Goal: Check status: Check status

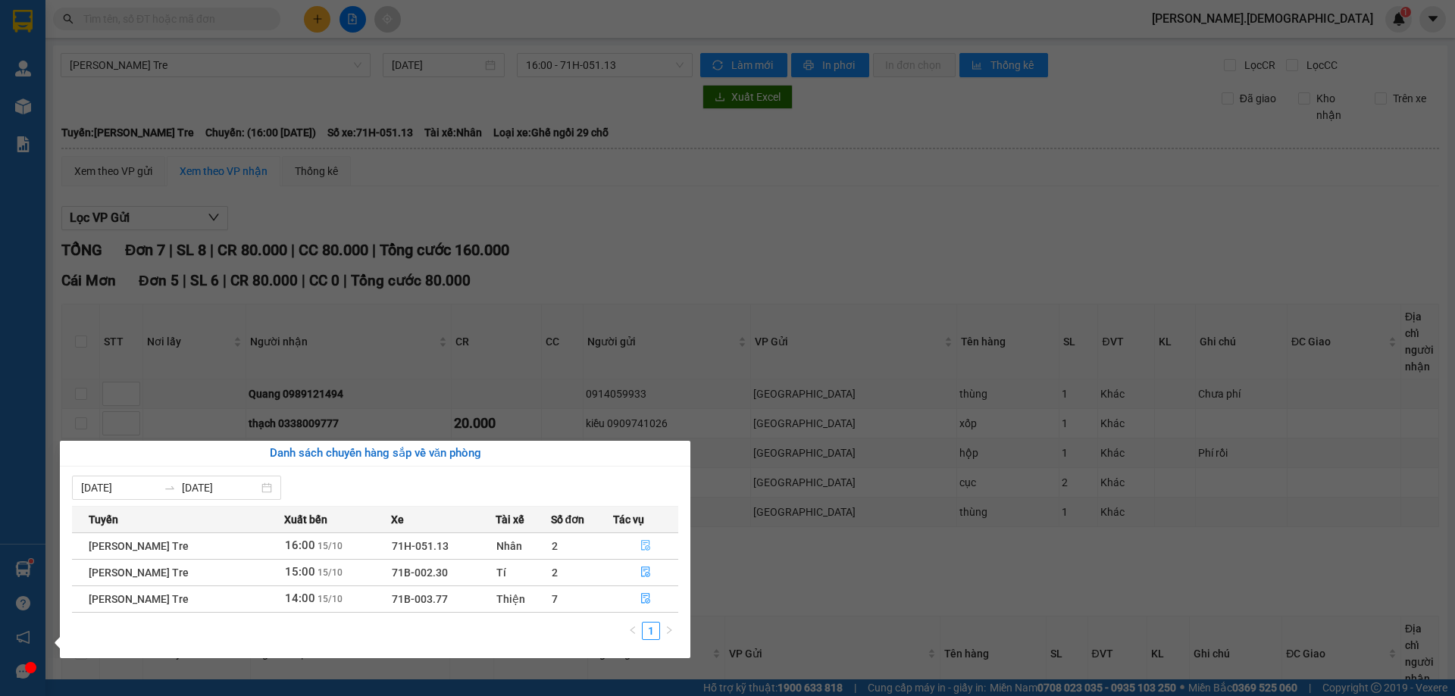
scroll to position [149, 0]
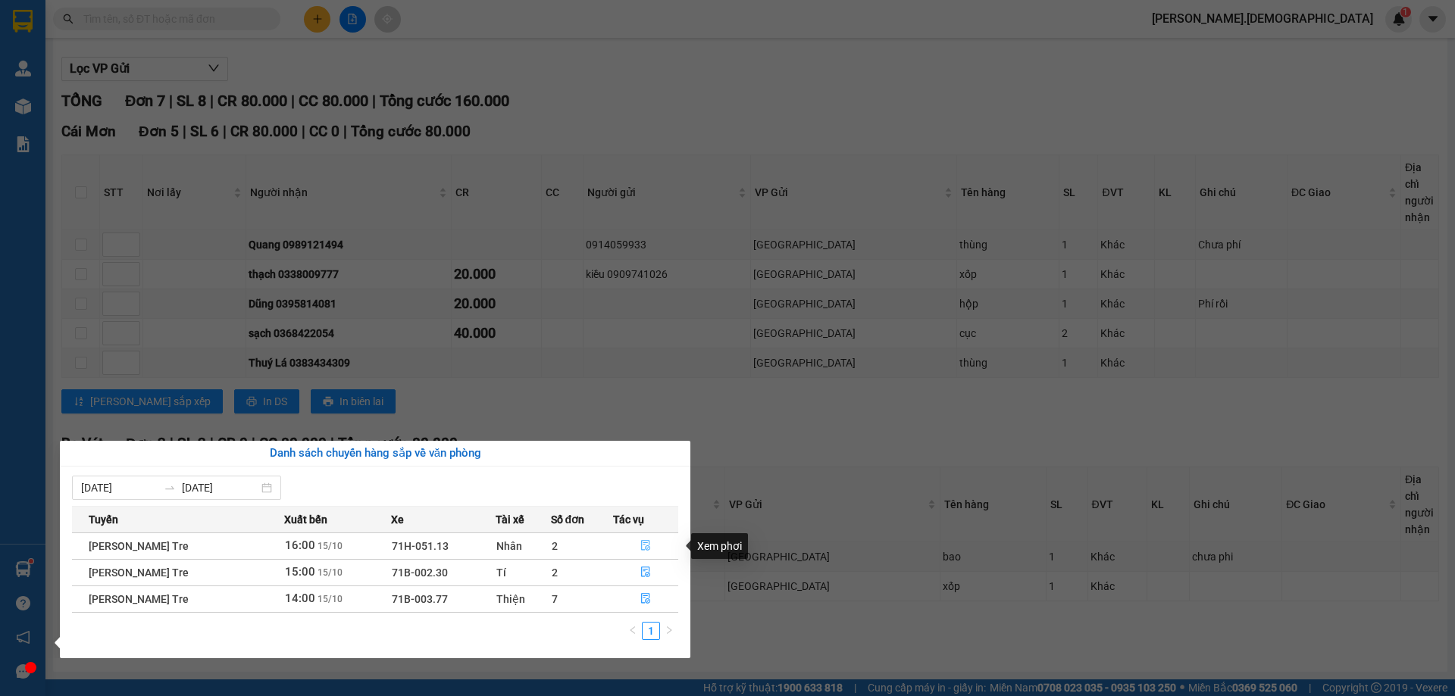
click at [650, 545] on icon "file-done" at bounding box center [645, 545] width 11 height 11
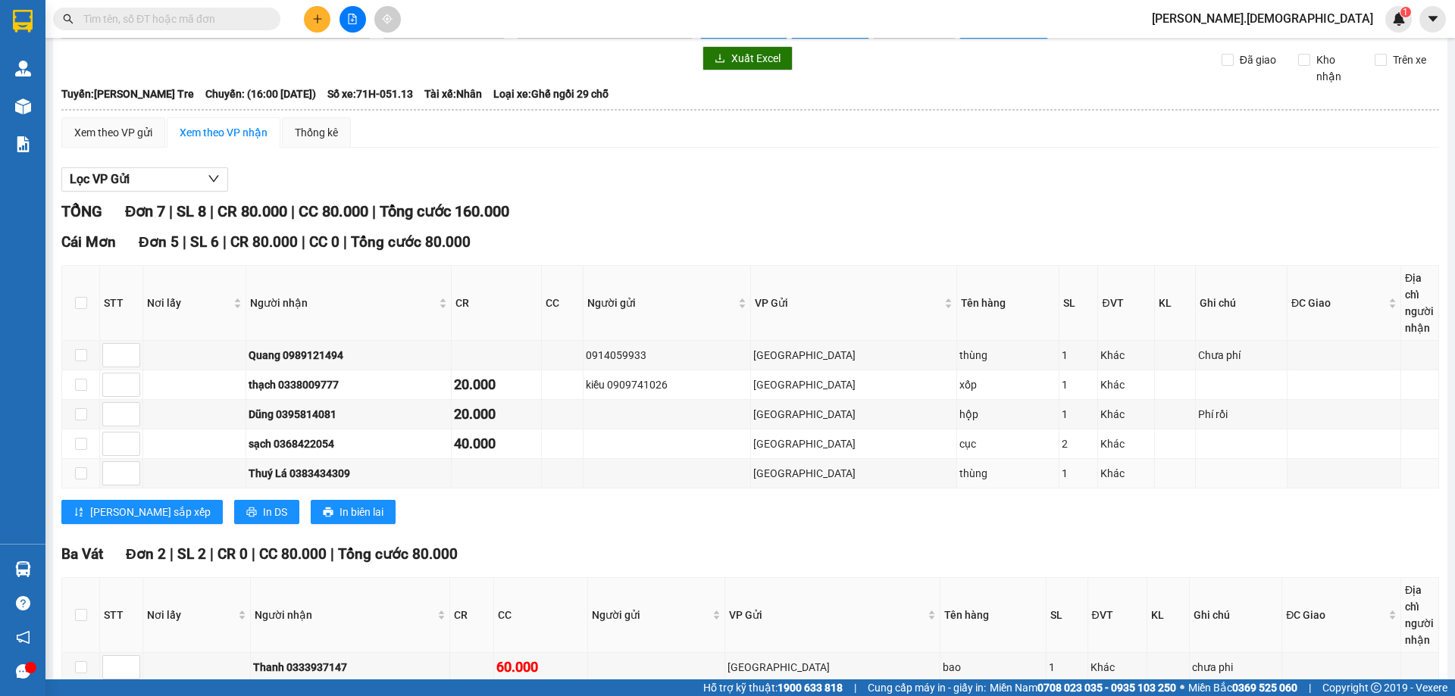
scroll to position [76, 0]
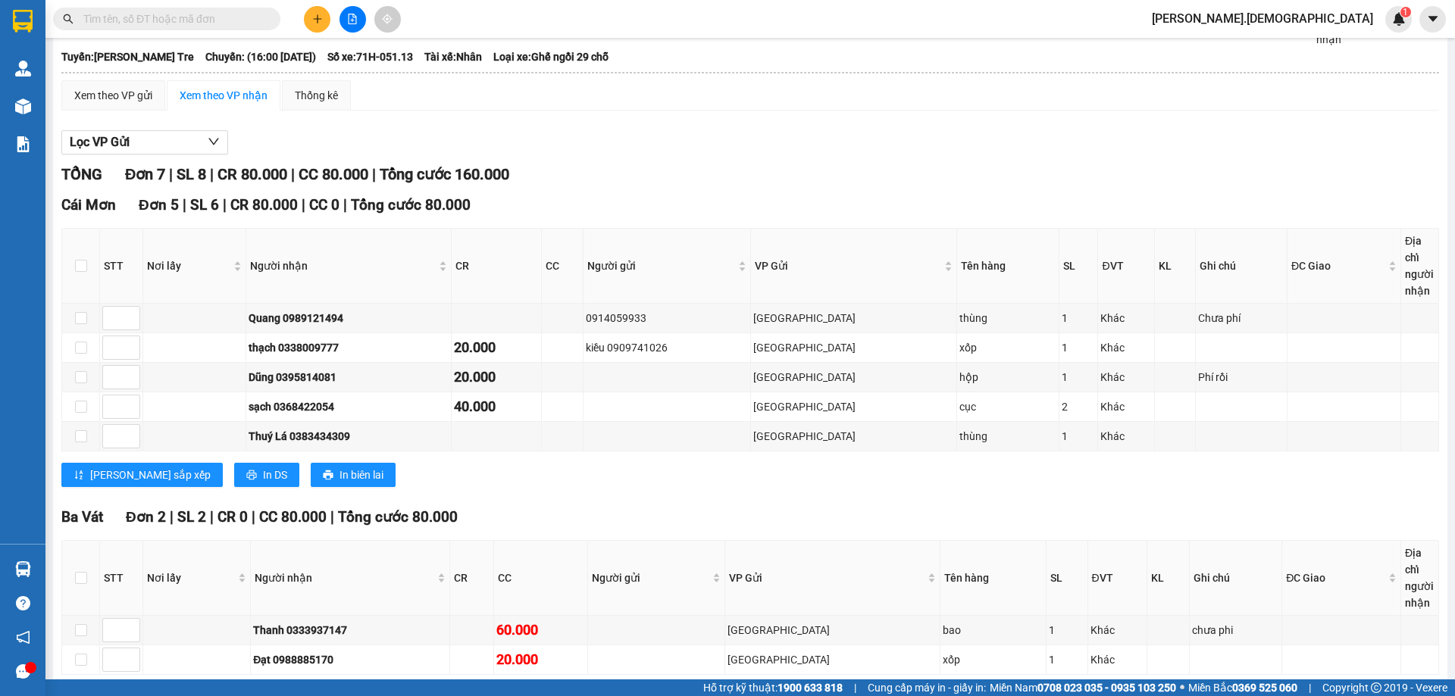
drag, startPoint x: 209, startPoint y: 20, endPoint x: 211, endPoint y: 13, distance: 7.9
click at [211, 20] on input "text" at bounding box center [172, 19] width 179 height 17
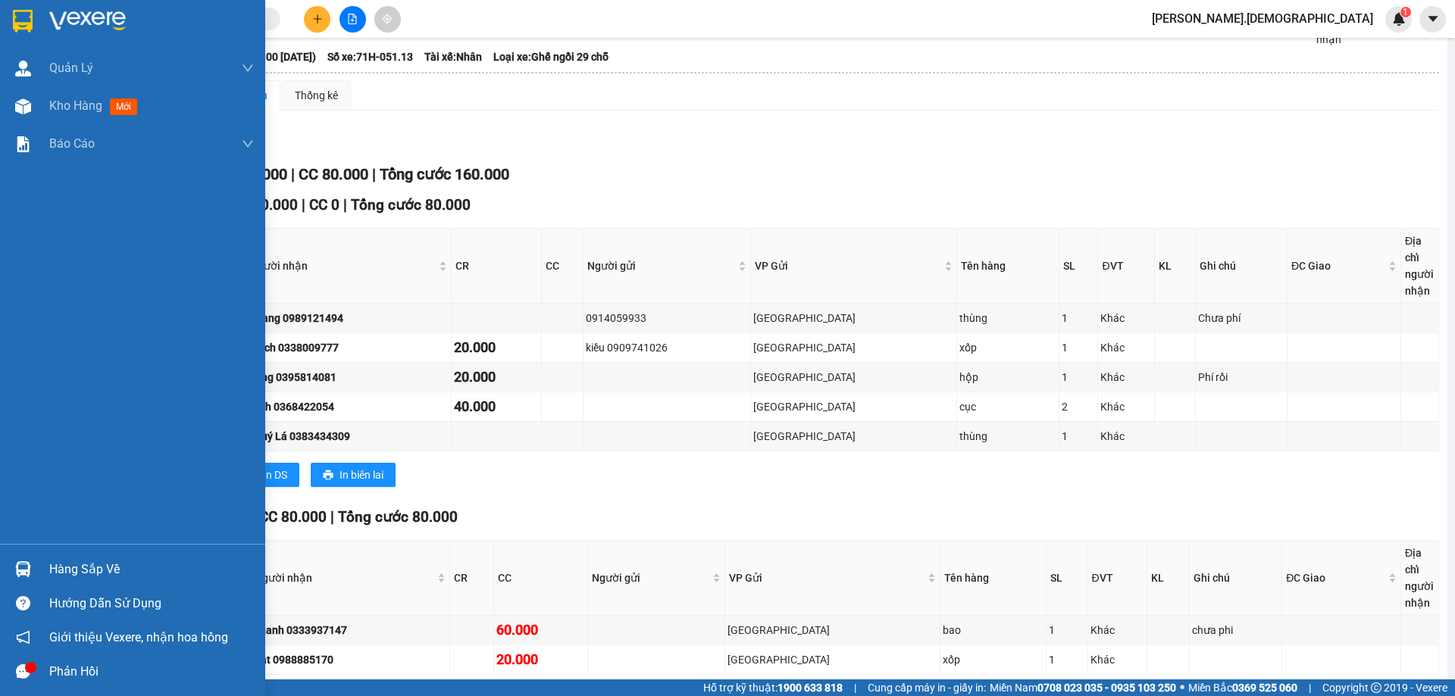
drag, startPoint x: 74, startPoint y: 570, endPoint x: 83, endPoint y: 567, distance: 8.9
click at [76, 570] on div "Hàng sắp về" at bounding box center [151, 569] width 205 height 23
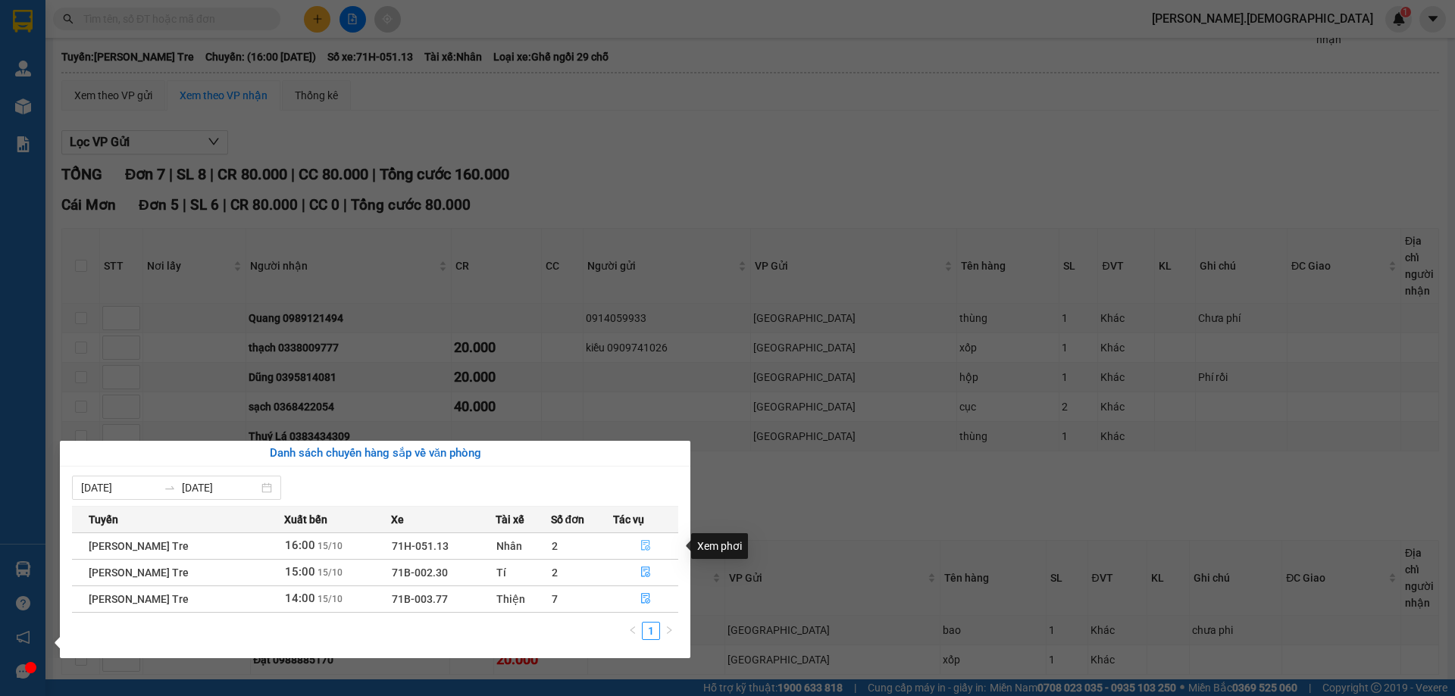
click at [645, 546] on icon "file-done" at bounding box center [645, 545] width 11 height 11
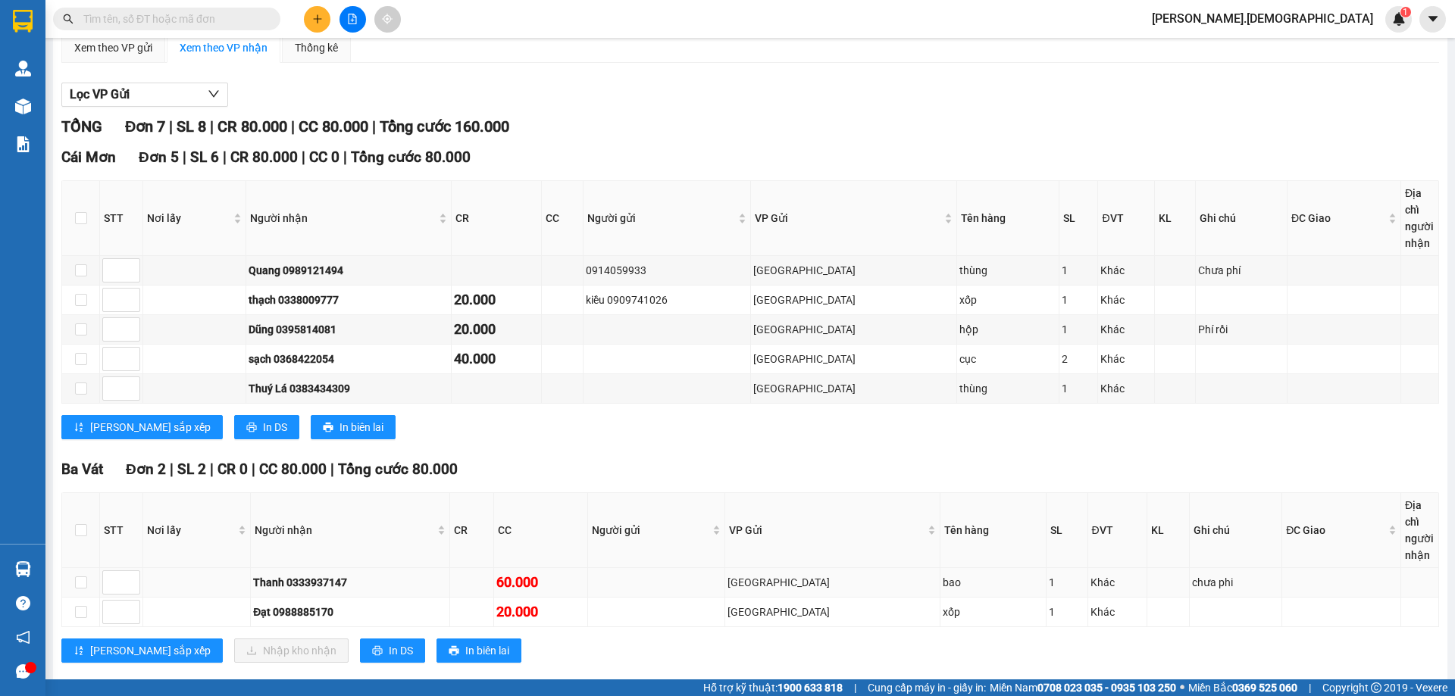
scroll to position [149, 0]
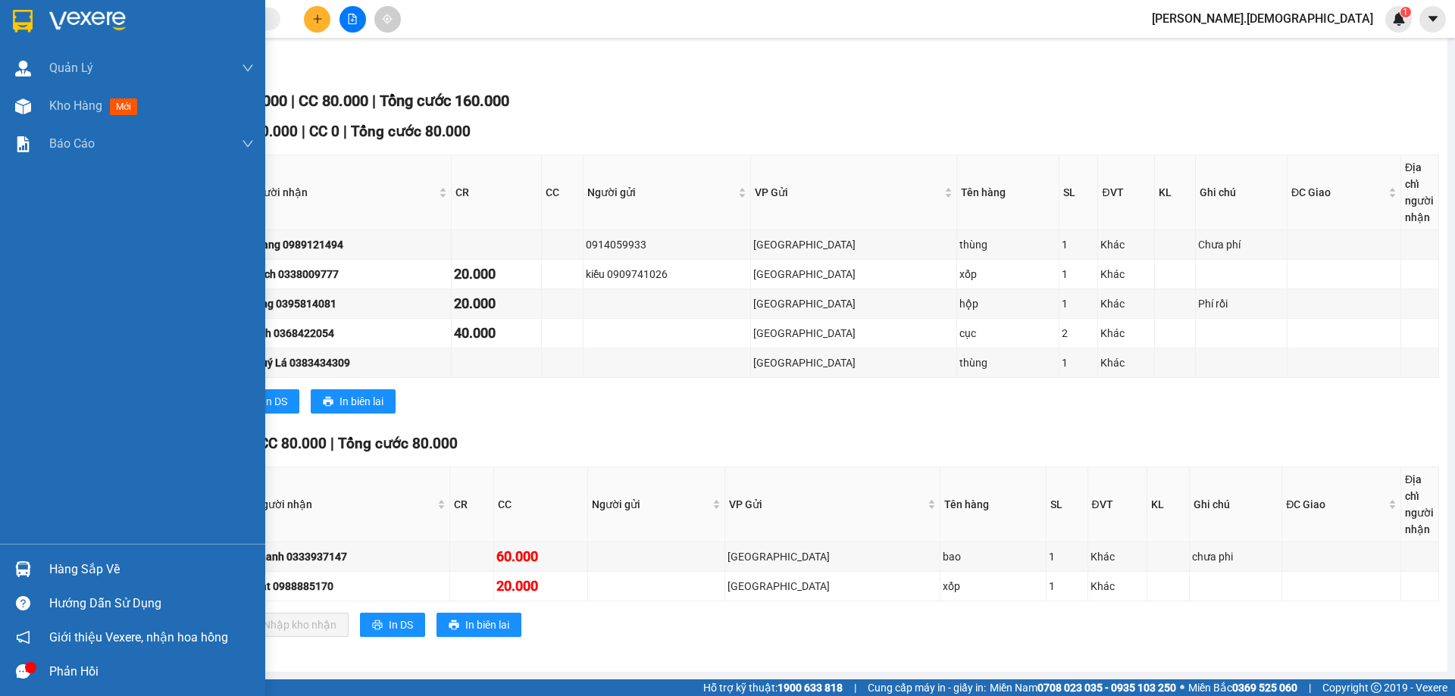
click at [79, 578] on div "Hàng sắp về" at bounding box center [151, 569] width 205 height 23
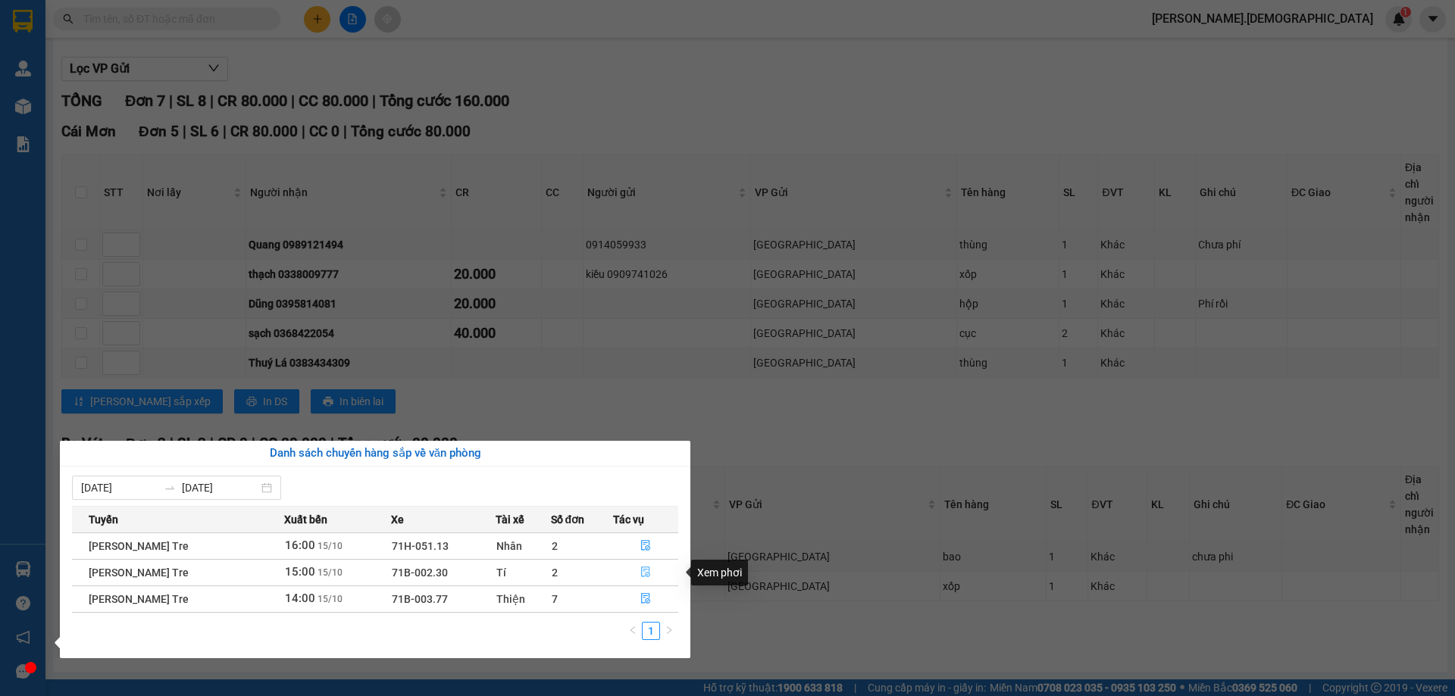
click at [645, 573] on icon "file-done" at bounding box center [645, 572] width 11 height 11
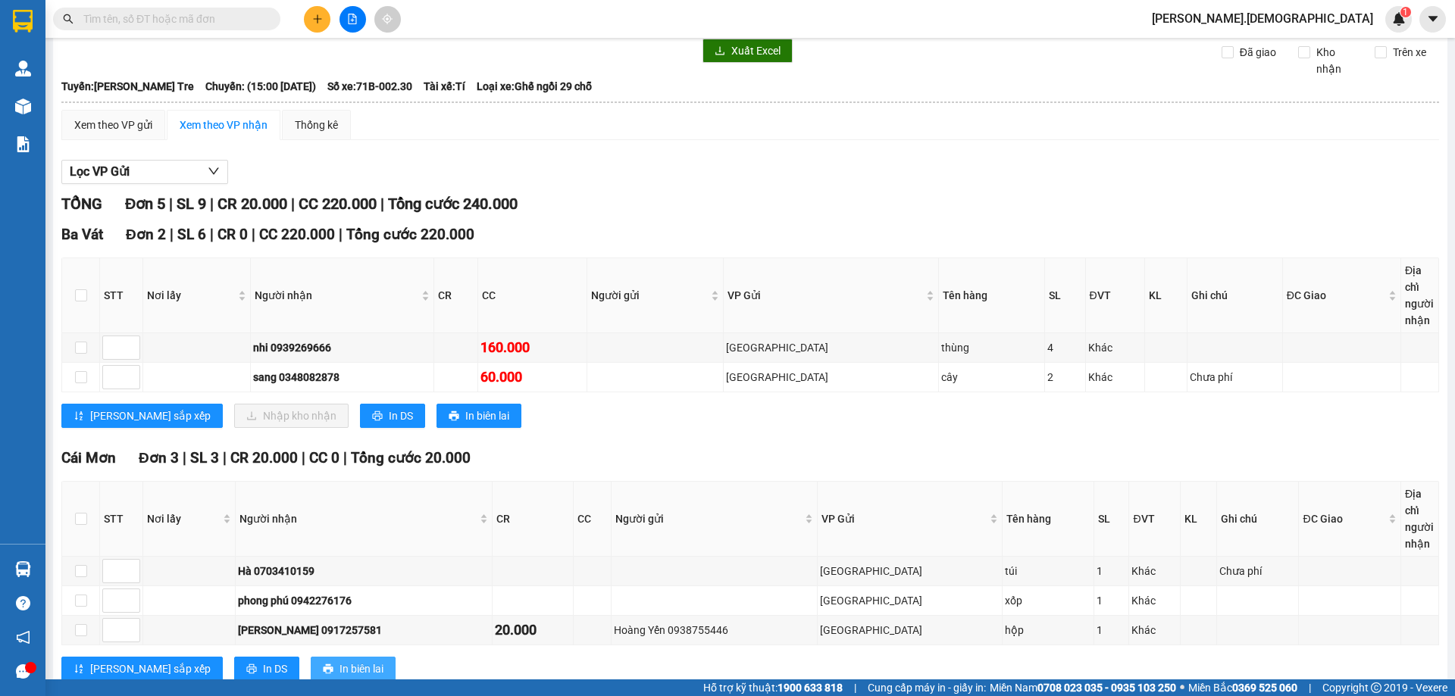
scroll to position [90, 0]
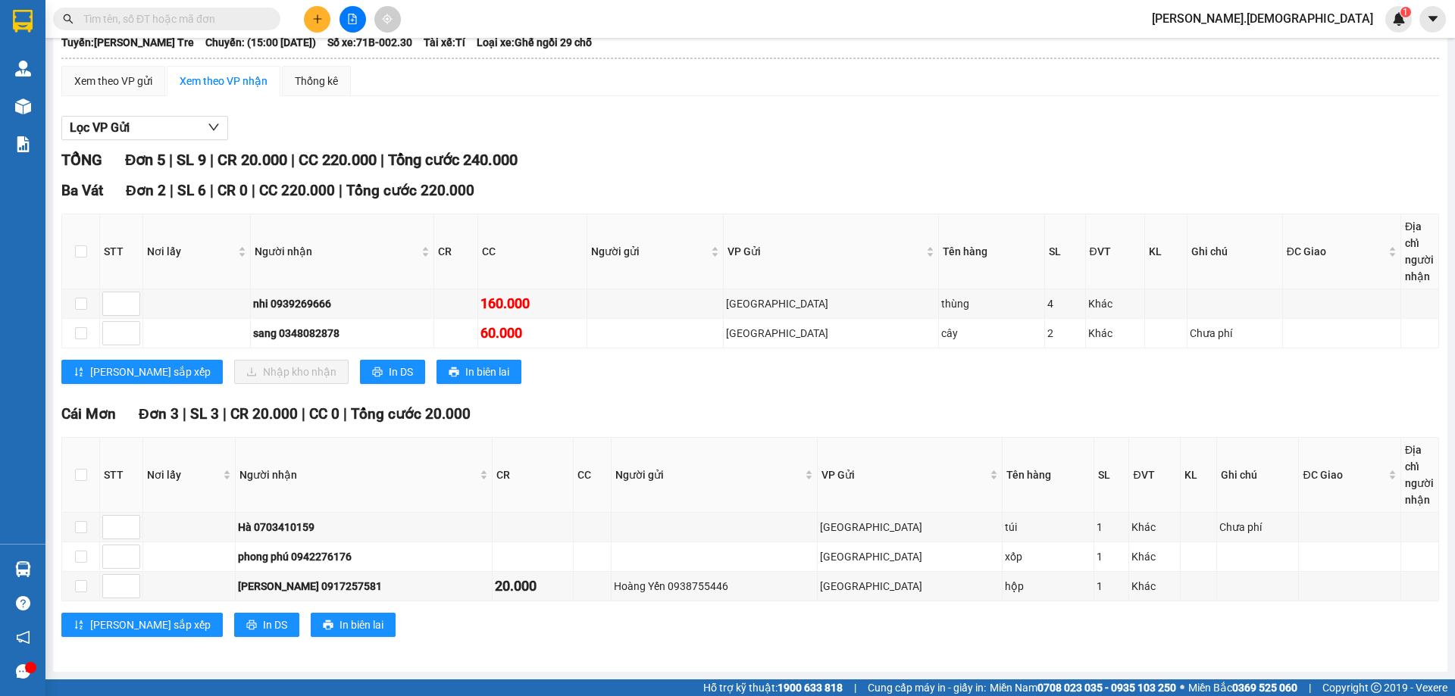
click at [238, 27] on span at bounding box center [166, 19] width 227 height 23
click at [250, 6] on div "Kết quả tìm kiếm ( 0 ) Bộ lọc No Data" at bounding box center [147, 19] width 295 height 27
click at [250, 27] on input "text" at bounding box center [172, 19] width 179 height 17
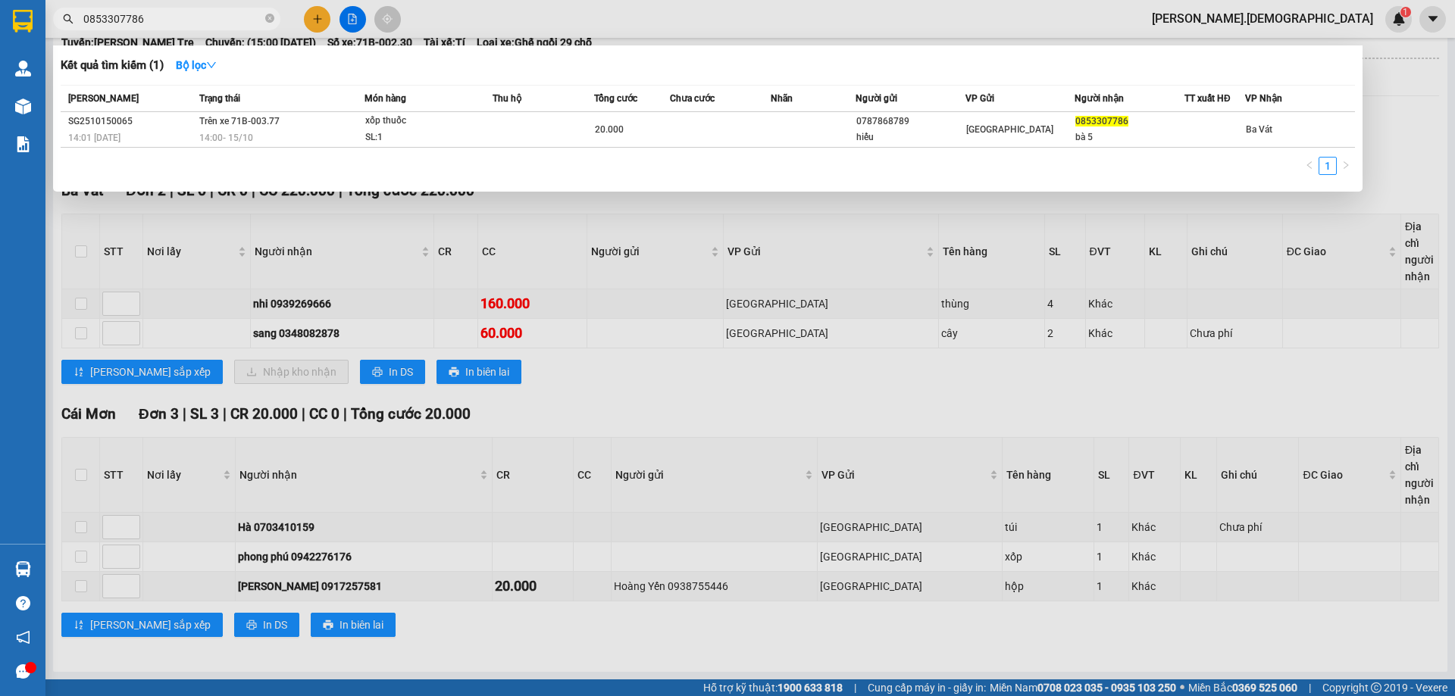
type input "0853307786"
click at [549, 407] on div at bounding box center [727, 348] width 1455 height 696
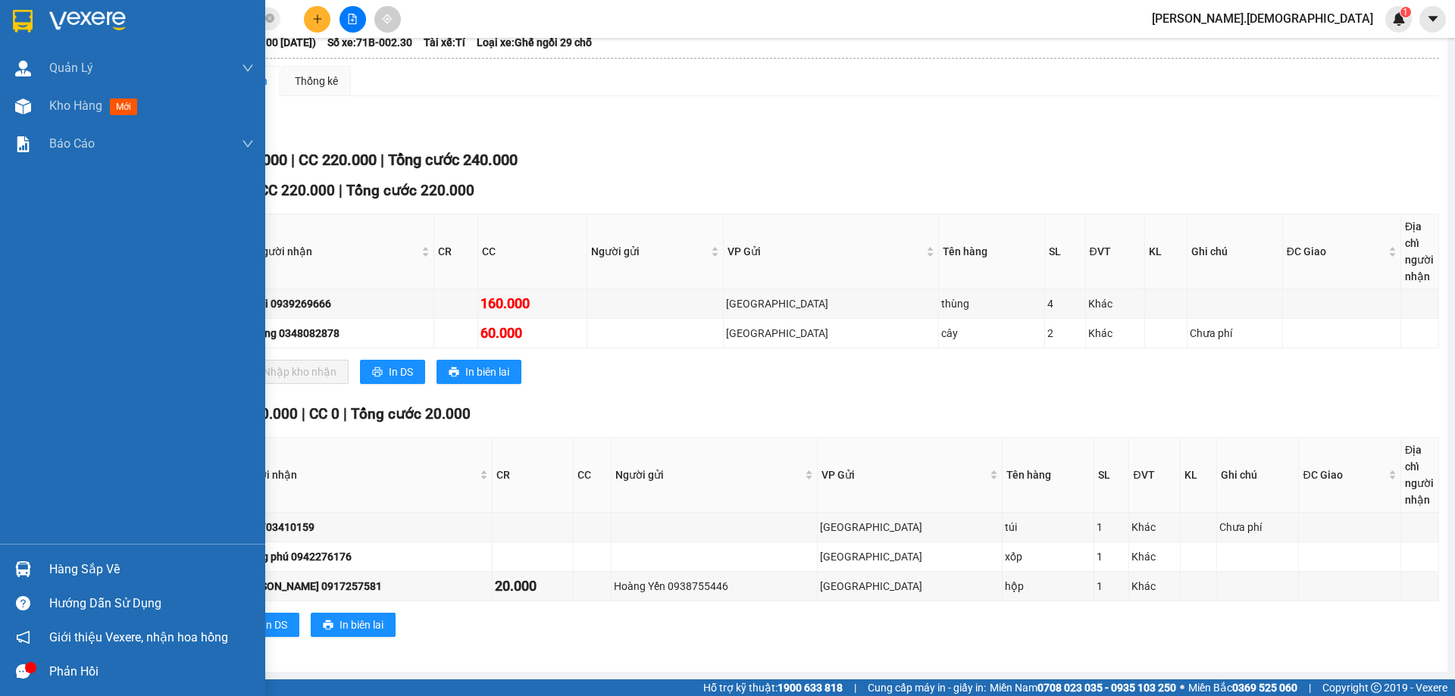
click at [54, 570] on div "Hàng sắp về" at bounding box center [151, 569] width 205 height 23
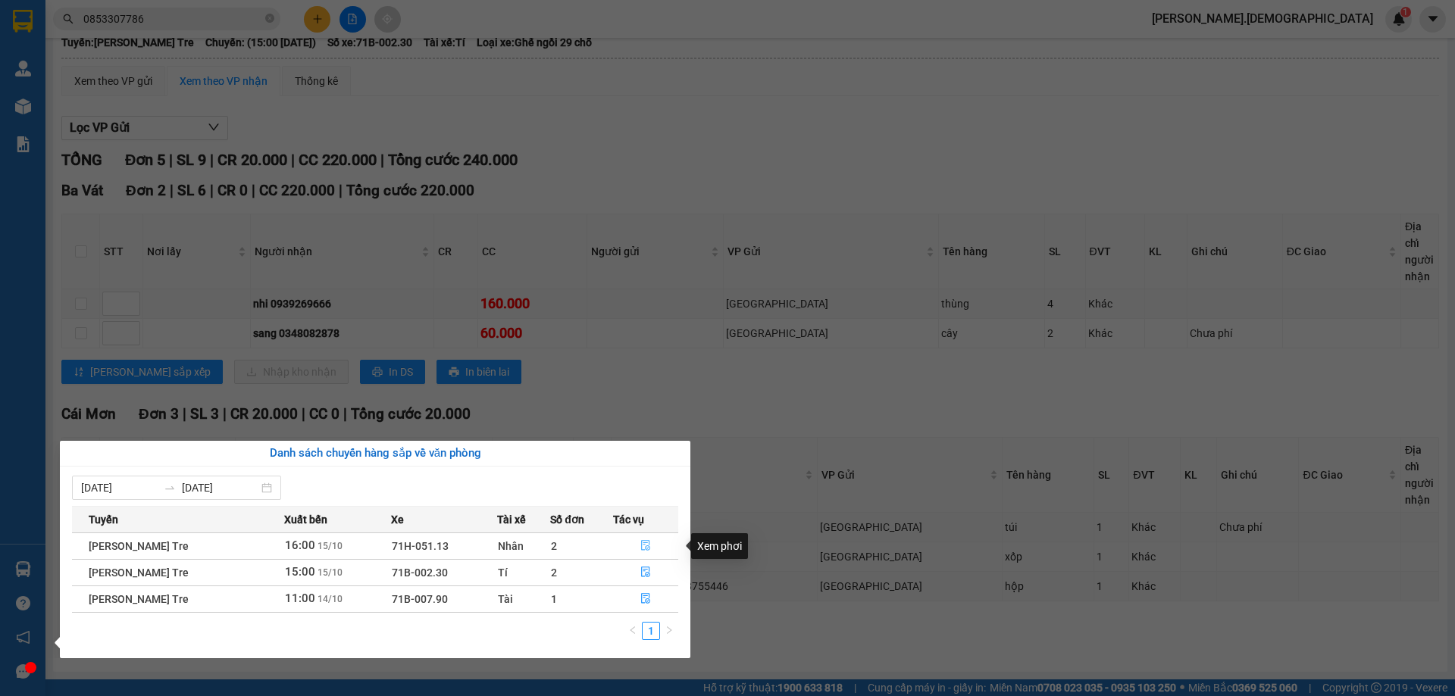
click at [644, 542] on icon "file-done" at bounding box center [645, 545] width 11 height 11
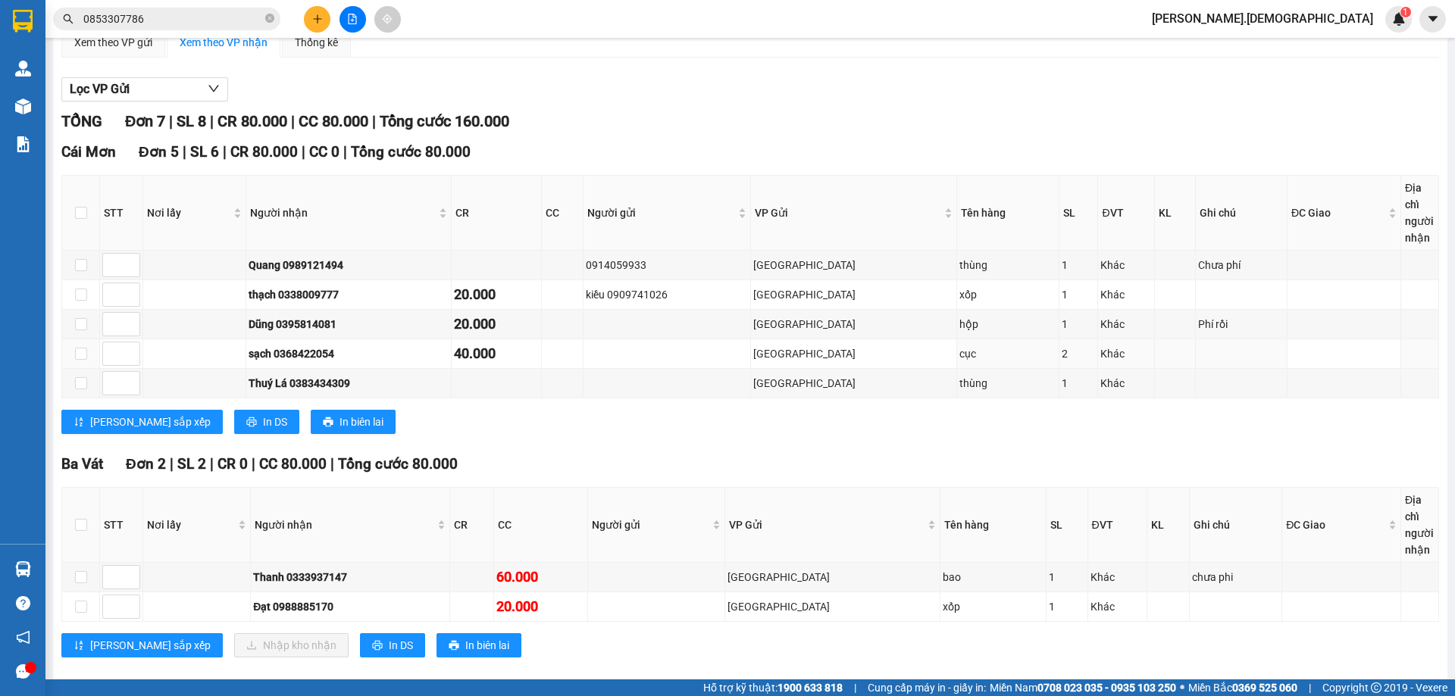
scroll to position [149, 0]
